Goal: Task Accomplishment & Management: Complete application form

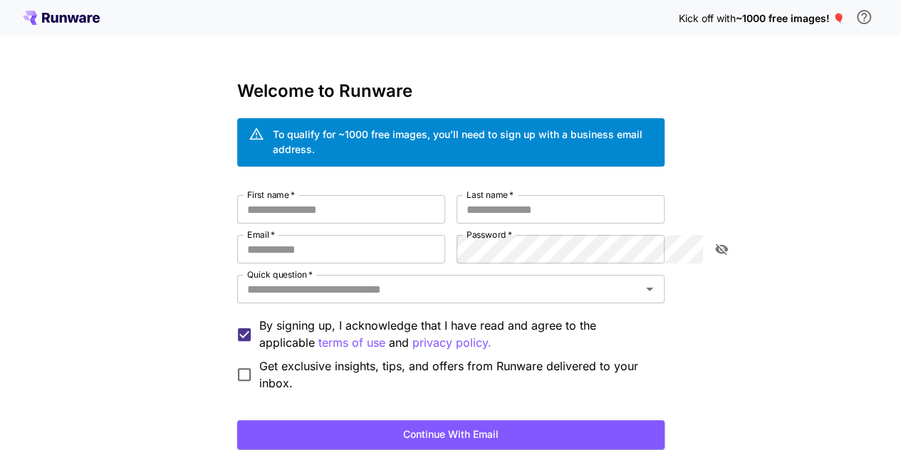
click at [261, 195] on input "First name   *" at bounding box center [341, 209] width 208 height 28
type input "***"
click at [535, 195] on input "*" at bounding box center [561, 209] width 208 height 28
type input "*"
click at [338, 235] on input "Email   *" at bounding box center [341, 249] width 208 height 28
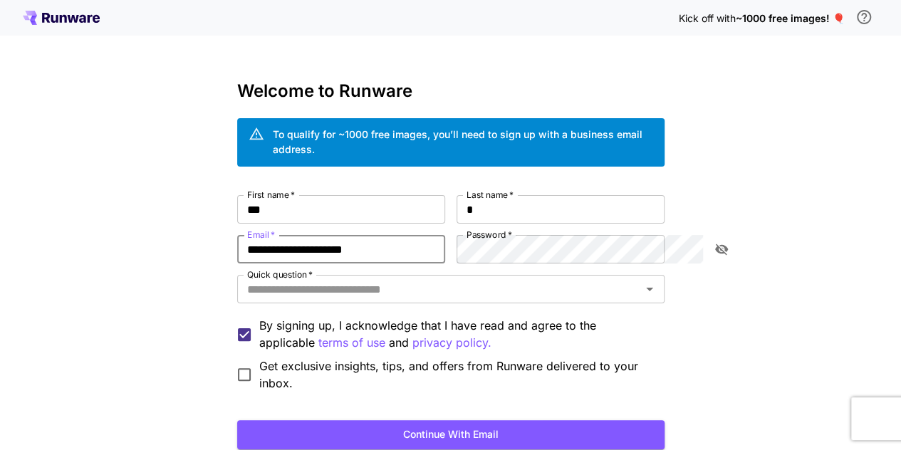
type input "**********"
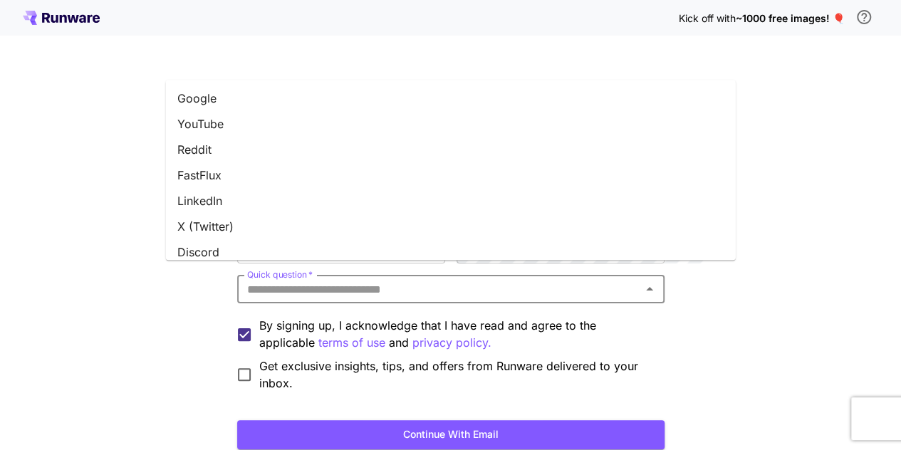
click at [459, 279] on input "Quick question   *" at bounding box center [439, 289] width 395 height 20
click at [277, 104] on li "Google" at bounding box center [451, 99] width 570 height 26
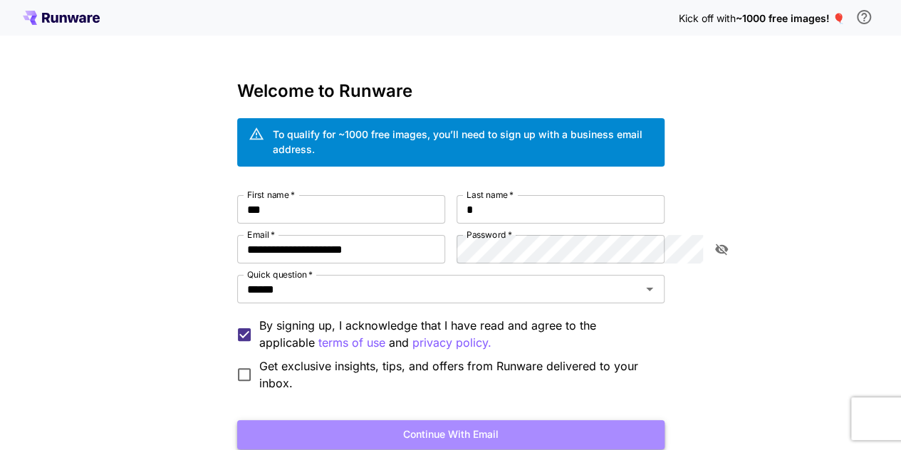
click at [321, 420] on button "Continue with email" at bounding box center [450, 434] width 427 height 29
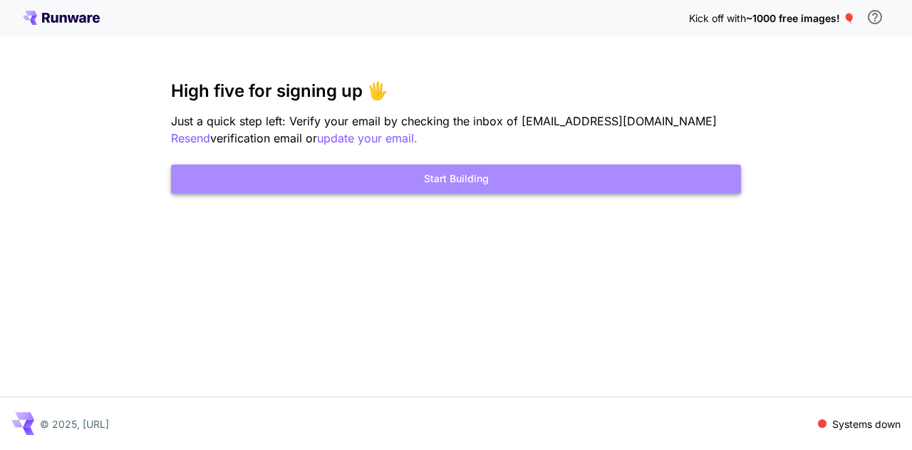
click at [445, 172] on button "Start Building" at bounding box center [456, 179] width 570 height 29
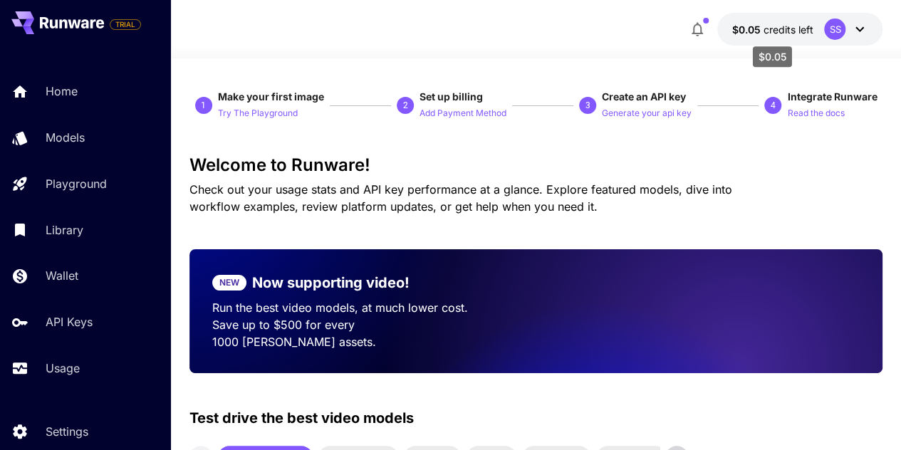
click at [799, 28] on span "credits left" at bounding box center [788, 30] width 50 height 12
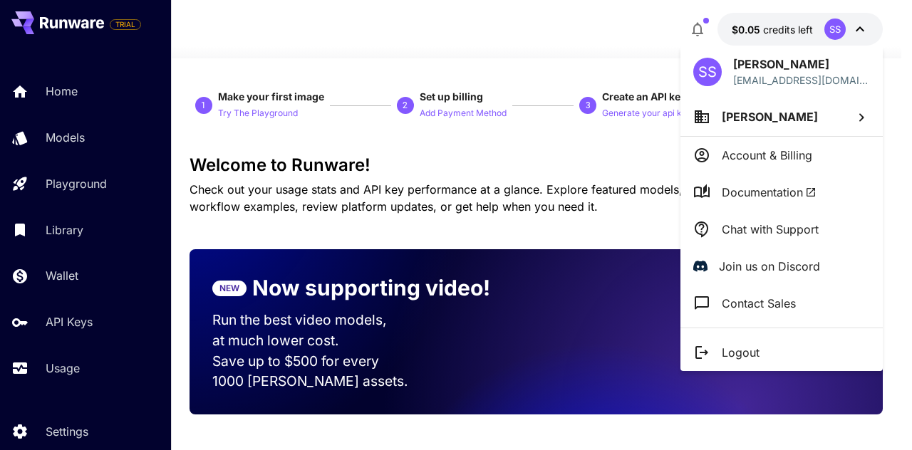
click at [799, 28] on div at bounding box center [456, 225] width 912 height 450
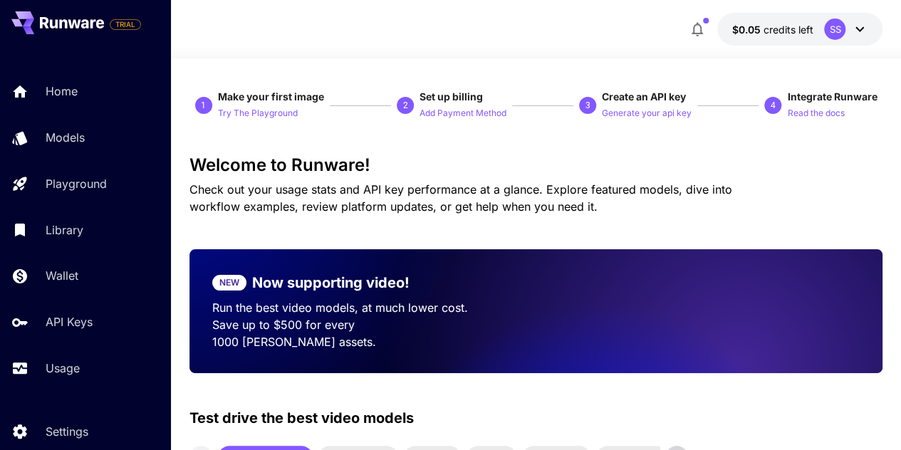
click at [865, 22] on icon at bounding box center [859, 29] width 17 height 17
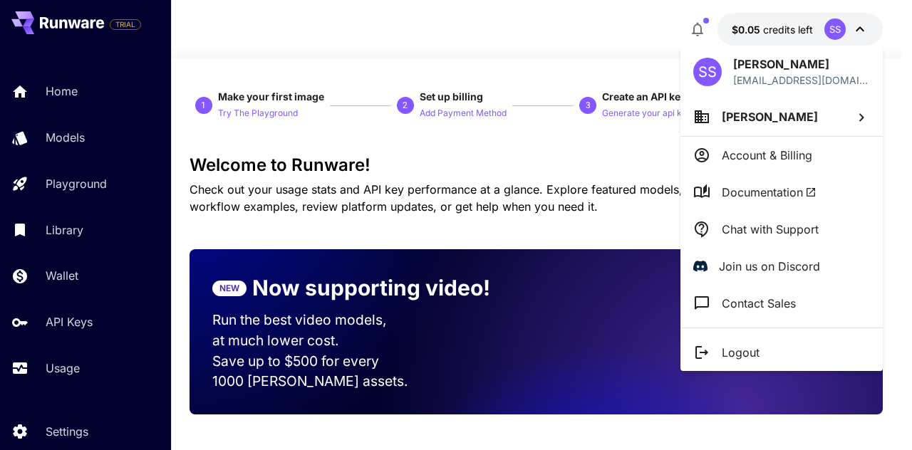
click at [865, 22] on div at bounding box center [456, 225] width 912 height 450
